Goal: Task Accomplishment & Management: Manage account settings

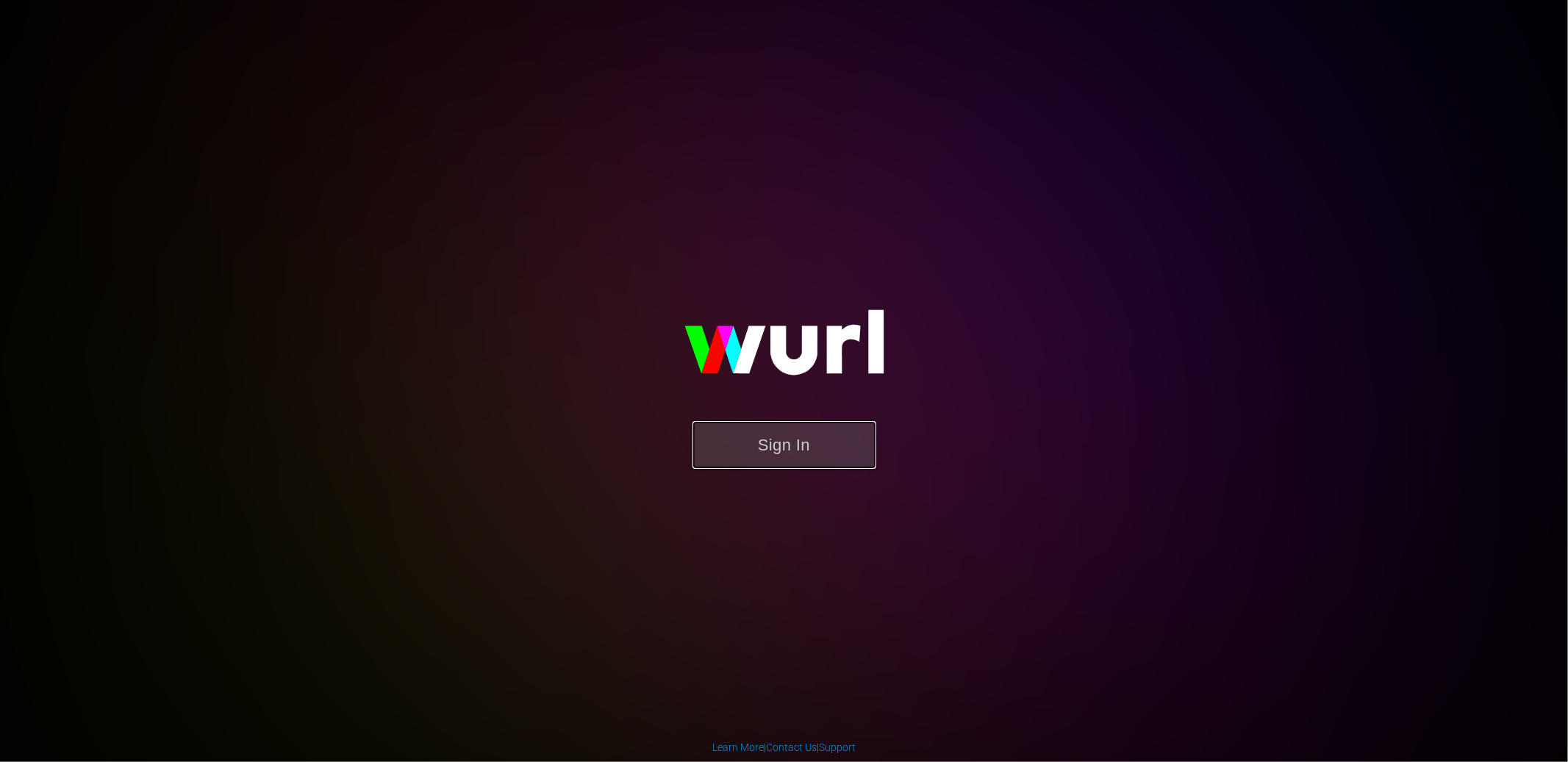
click at [764, 453] on button "Sign In" at bounding box center [784, 445] width 184 height 48
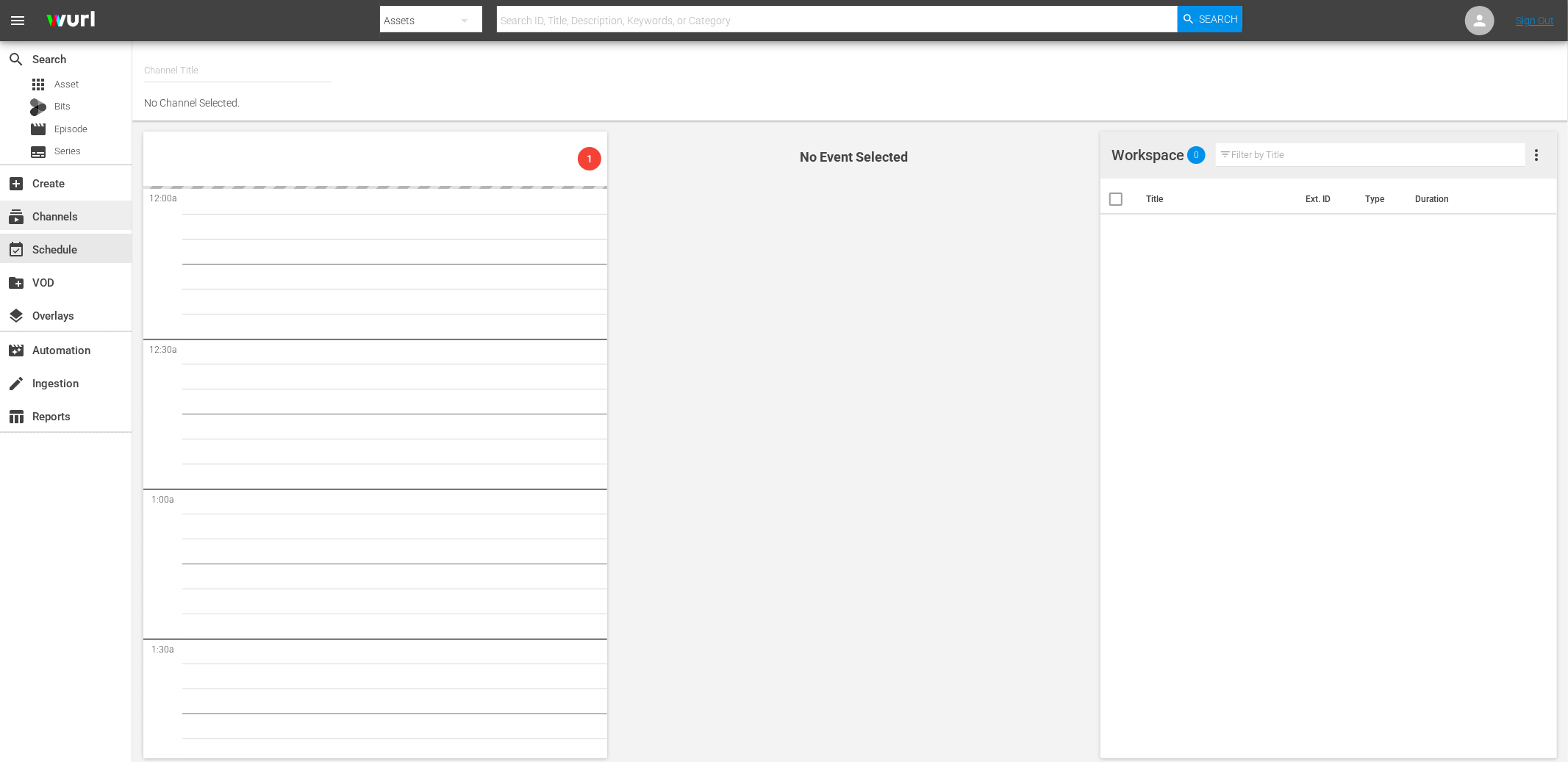
type input "OnDemandChina (899)"
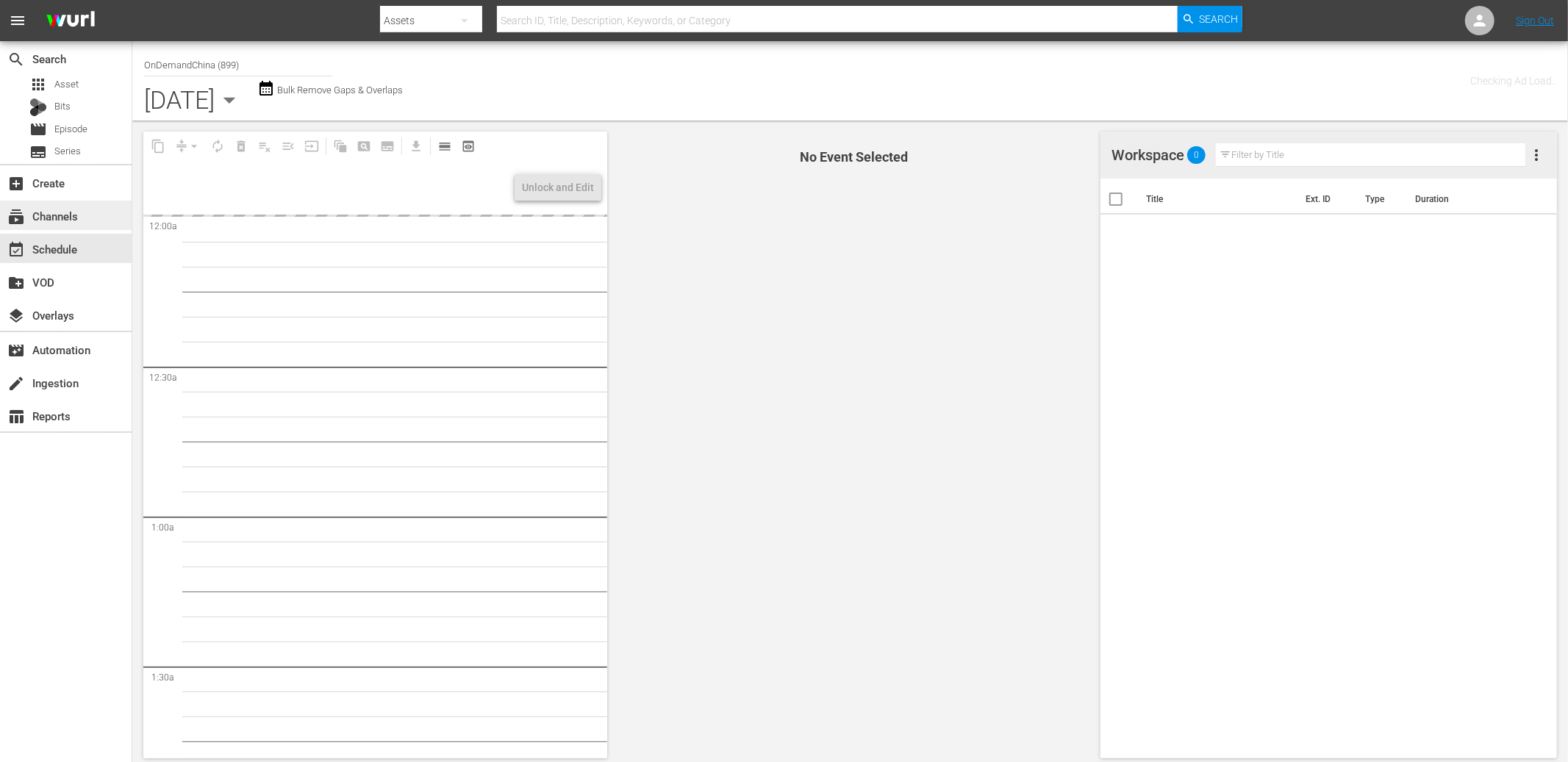
click at [83, 217] on div "subscriptions Channels" at bounding box center [65, 215] width 132 height 30
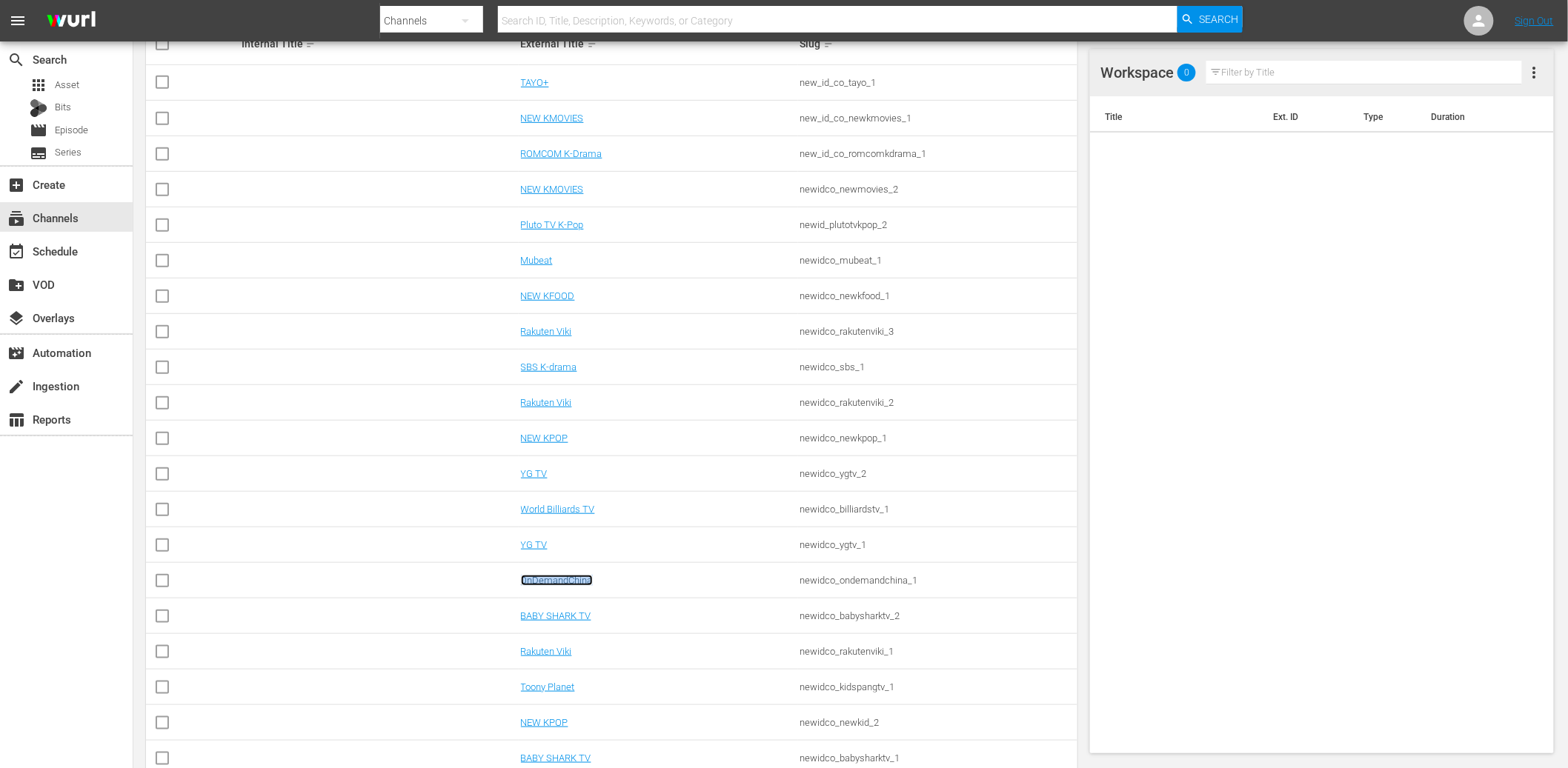
scroll to position [297, 0]
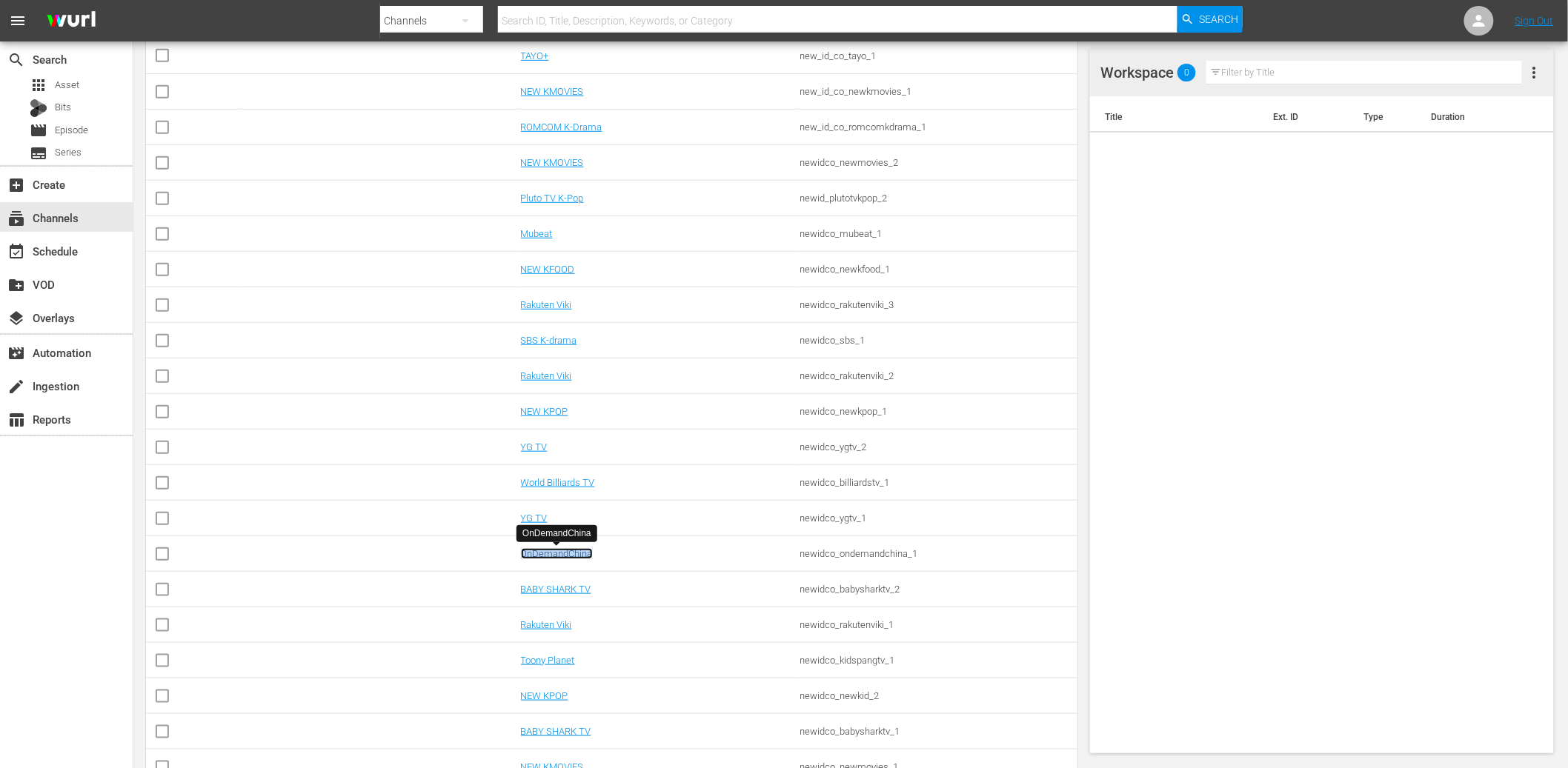
click at [582, 557] on link "OnDemandChina" at bounding box center [557, 553] width 72 height 11
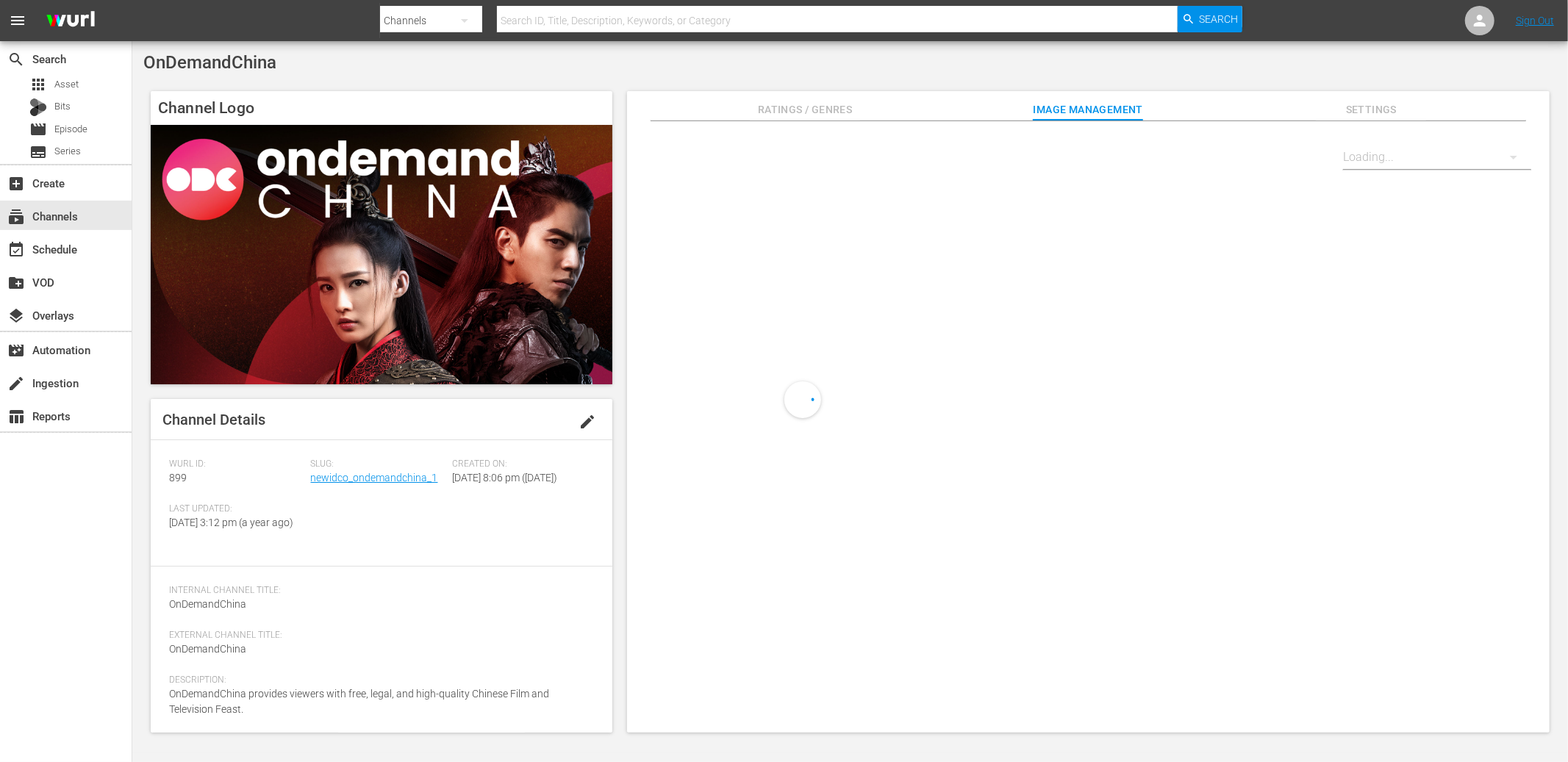
scroll to position [32, 0]
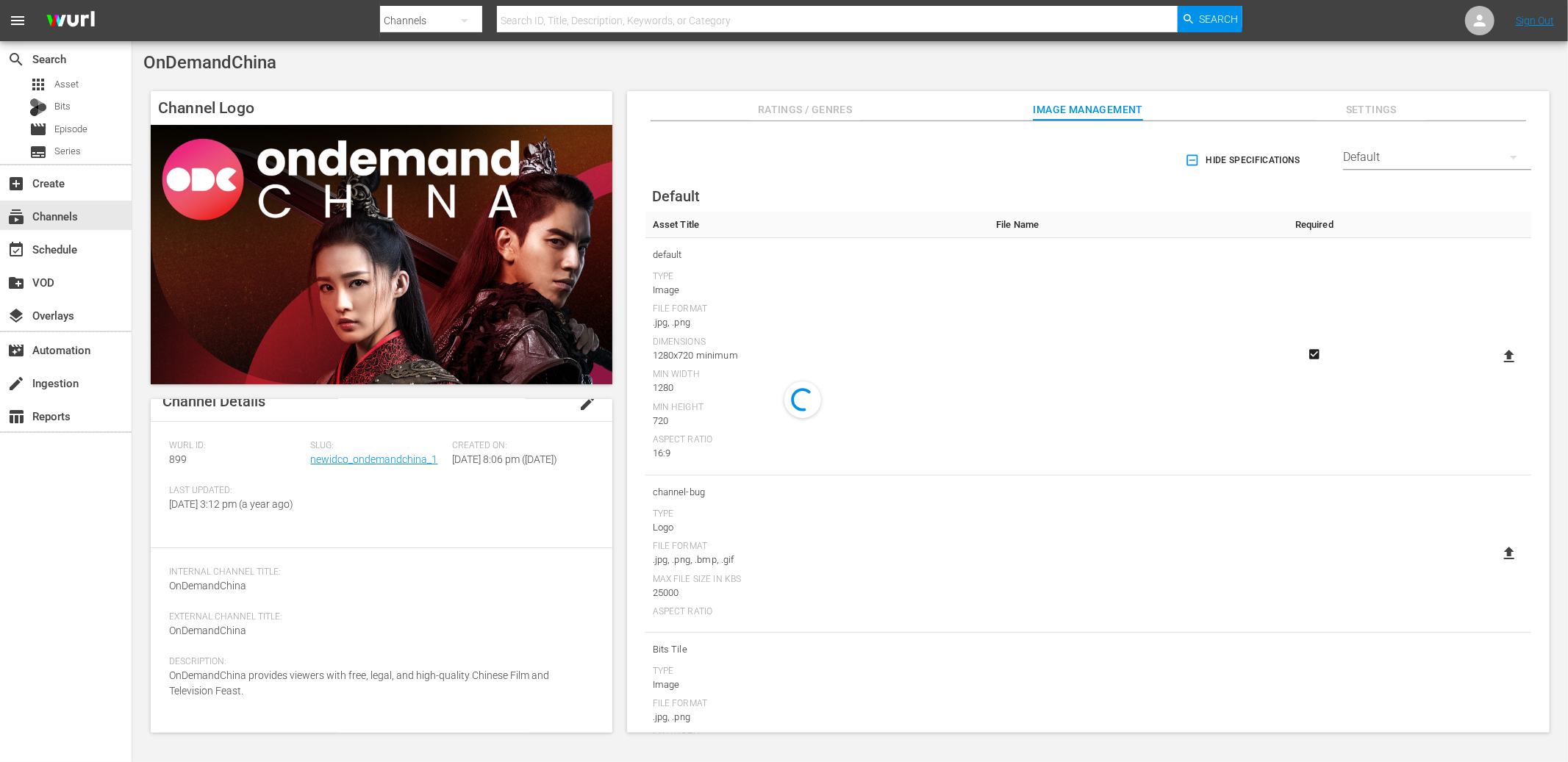
click at [1375, 112] on span "Settings" at bounding box center [1370, 110] width 110 height 19
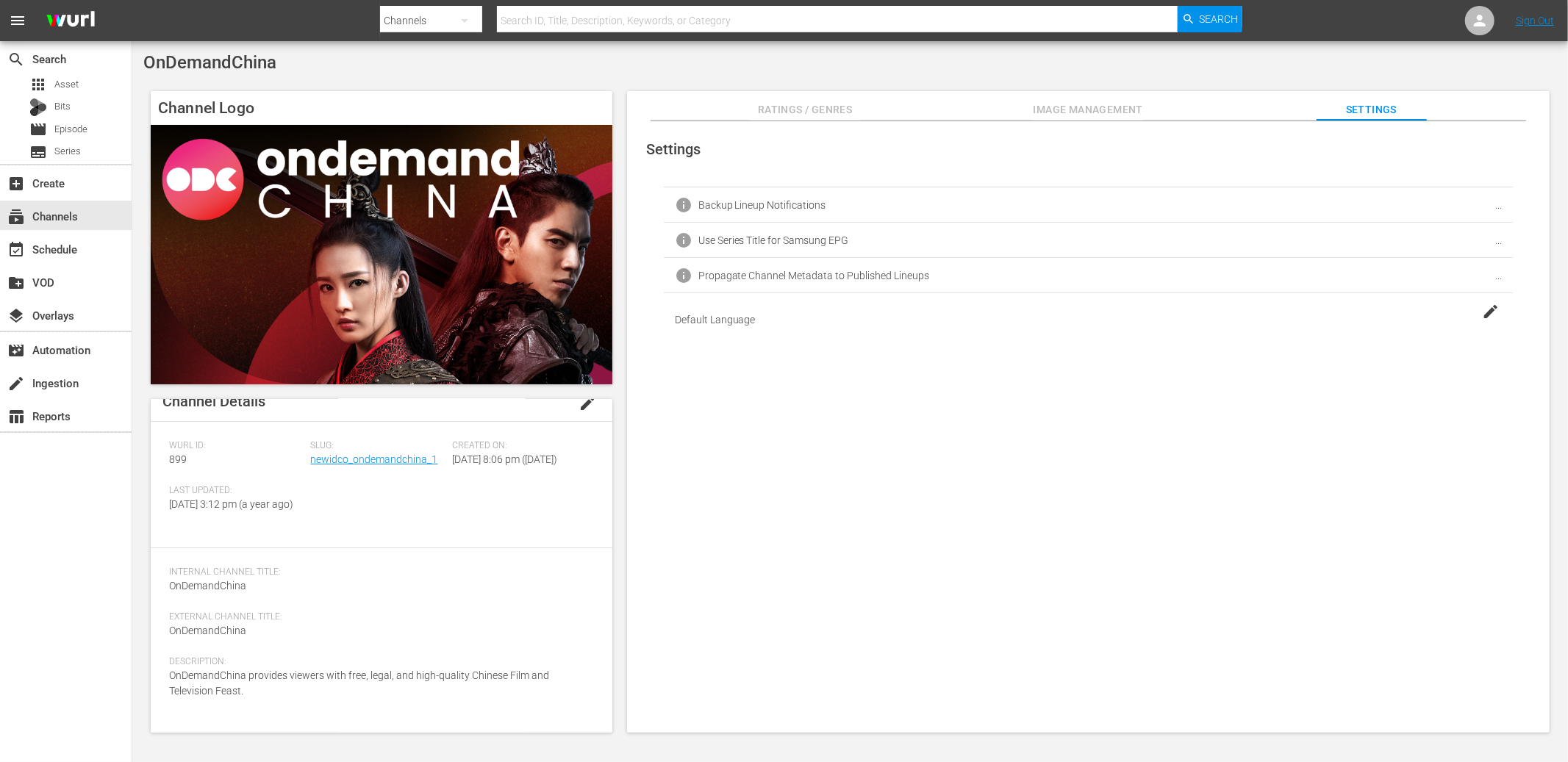
click at [1495, 206] on span "..." at bounding box center [1498, 205] width 7 height 12
click at [1499, 208] on div "info Backup Lineup Notifications ..." at bounding box center [1088, 205] width 848 height 36
click at [684, 197] on span "info" at bounding box center [683, 205] width 18 height 18
click at [1483, 310] on icon "button" at bounding box center [1490, 311] width 18 height 18
click at [782, 205] on div "Backup Lineup Notifications" at bounding box center [762, 205] width 128 height 12
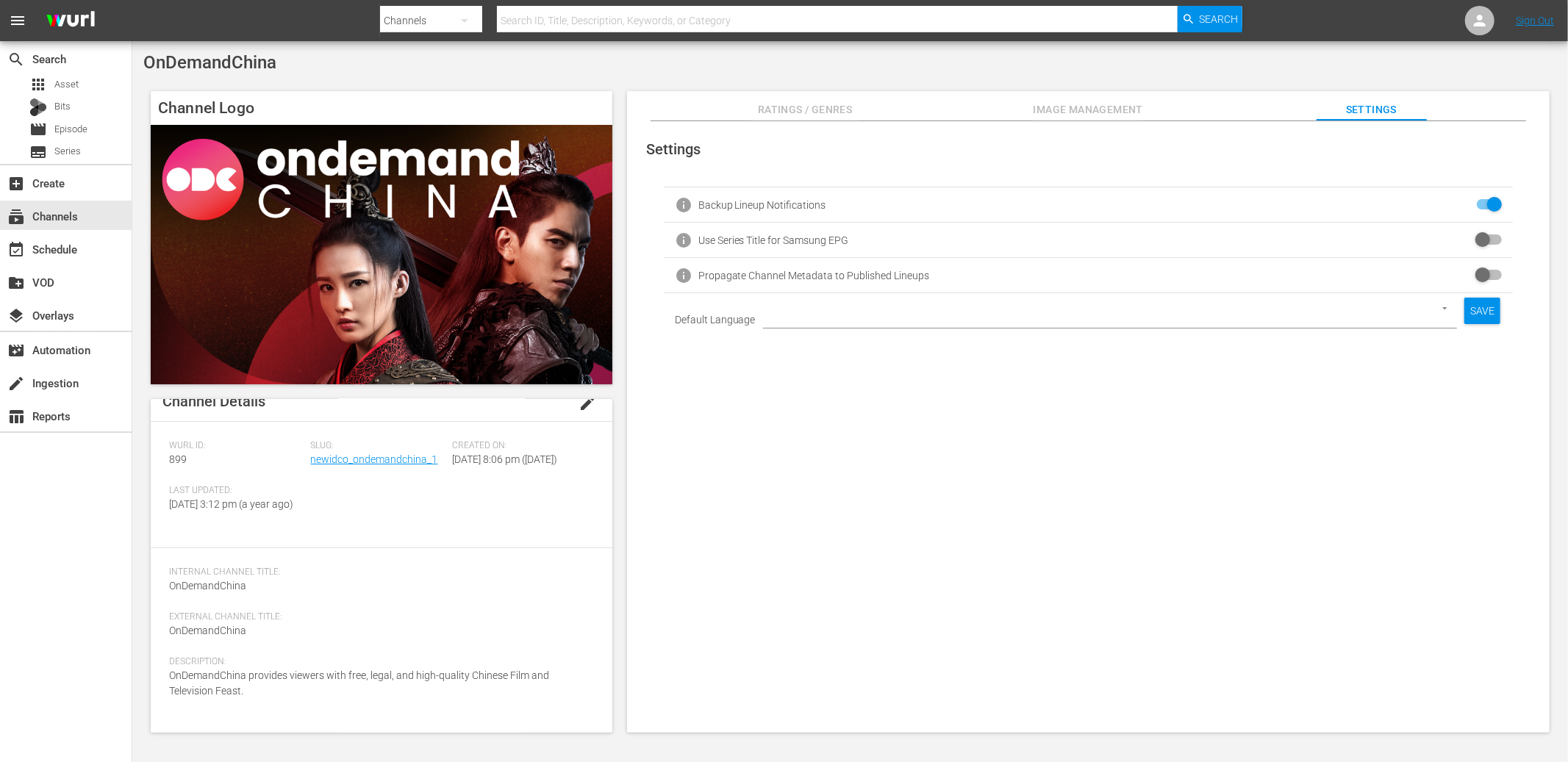
click at [1489, 201] on input "checkbox" at bounding box center [1485, 205] width 32 height 18
checkbox input "true"
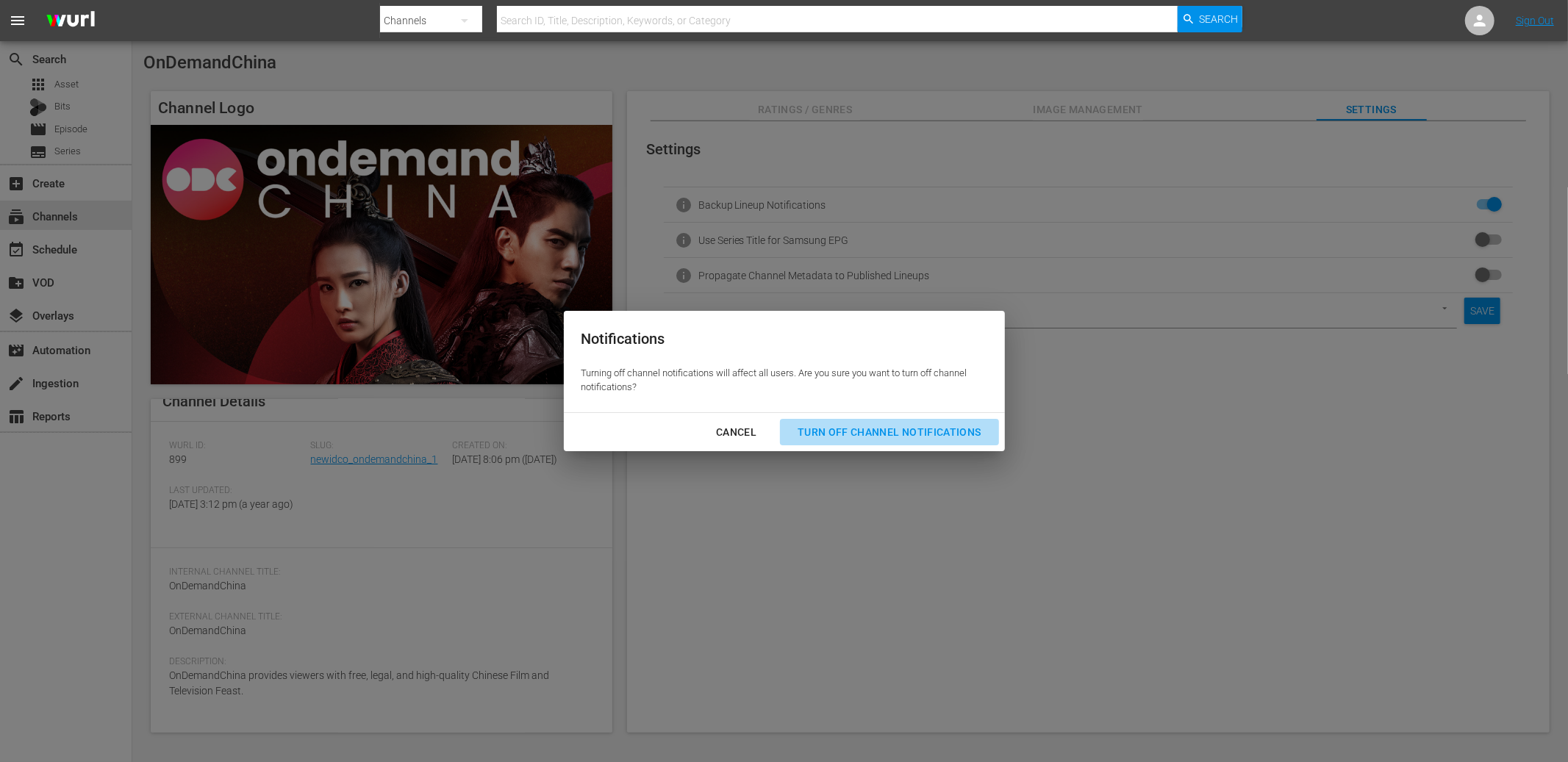
click at [904, 435] on div "Turn Off Channel Notifications" at bounding box center [888, 433] width 206 height 19
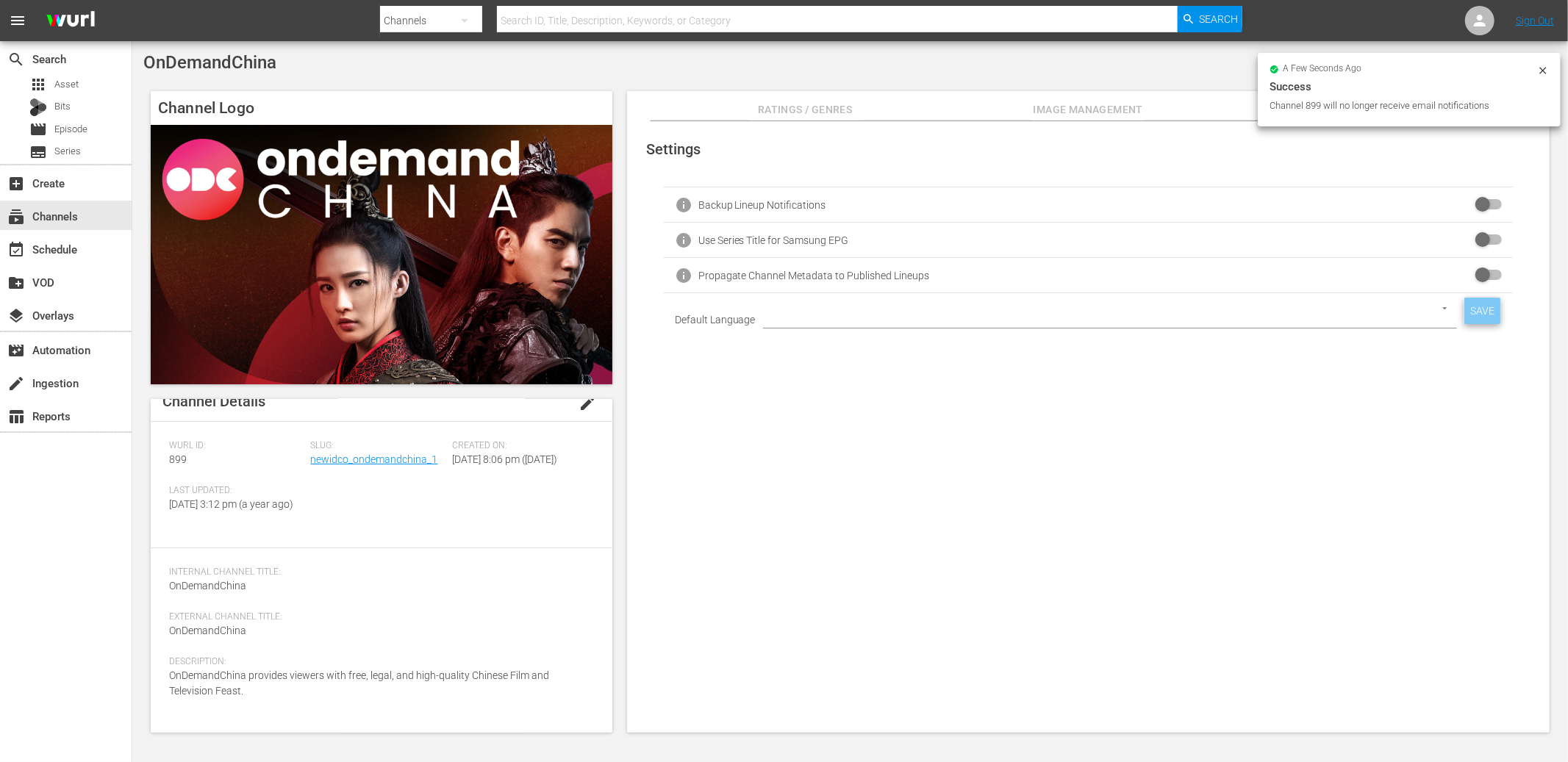
click at [1474, 306] on div "SAVE" at bounding box center [1481, 311] width 36 height 26
